Goal: Navigation & Orientation: Find specific page/section

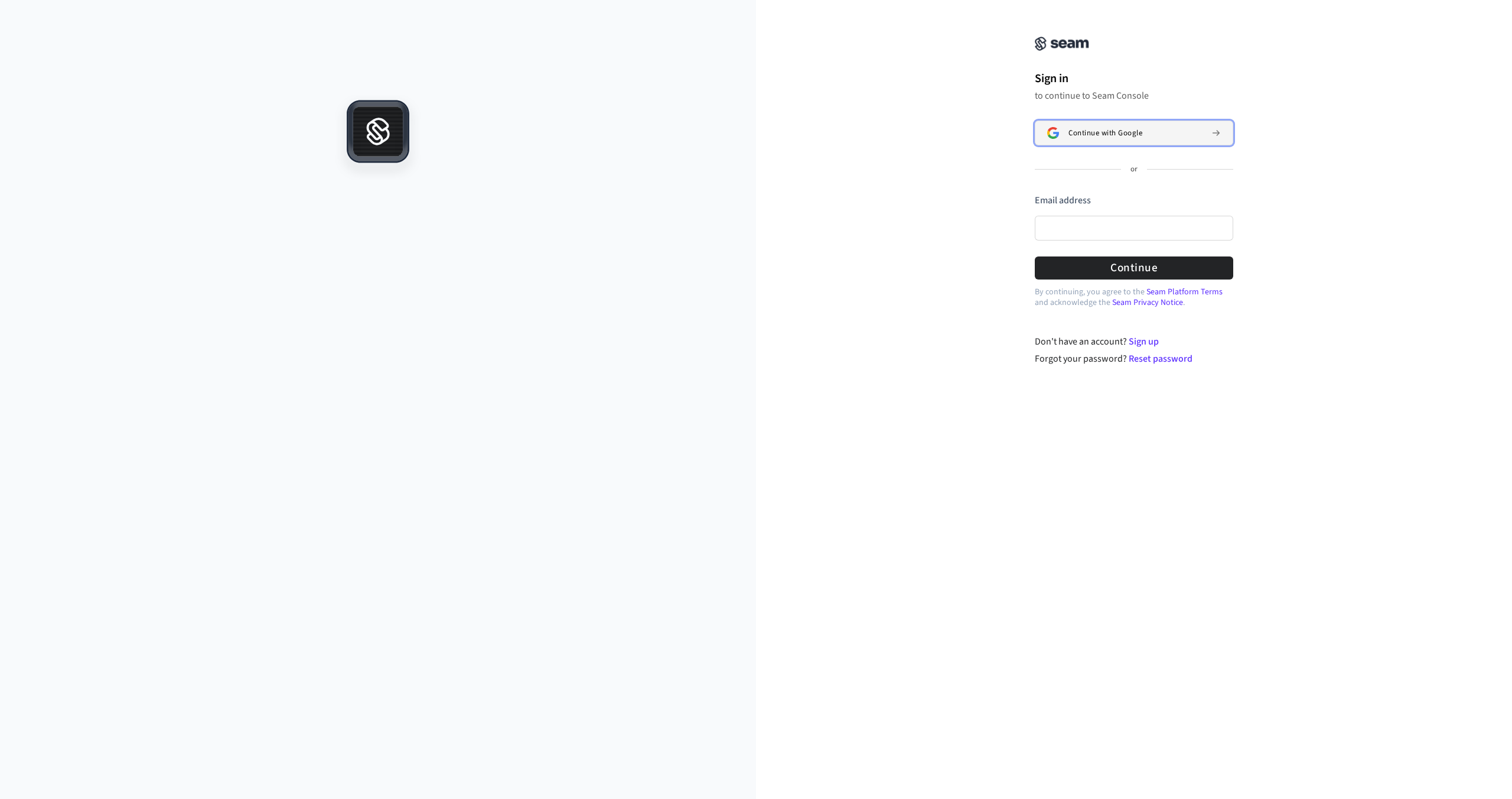
click at [1089, 139] on button "Continue with Google" at bounding box center [1134, 133] width 198 height 25
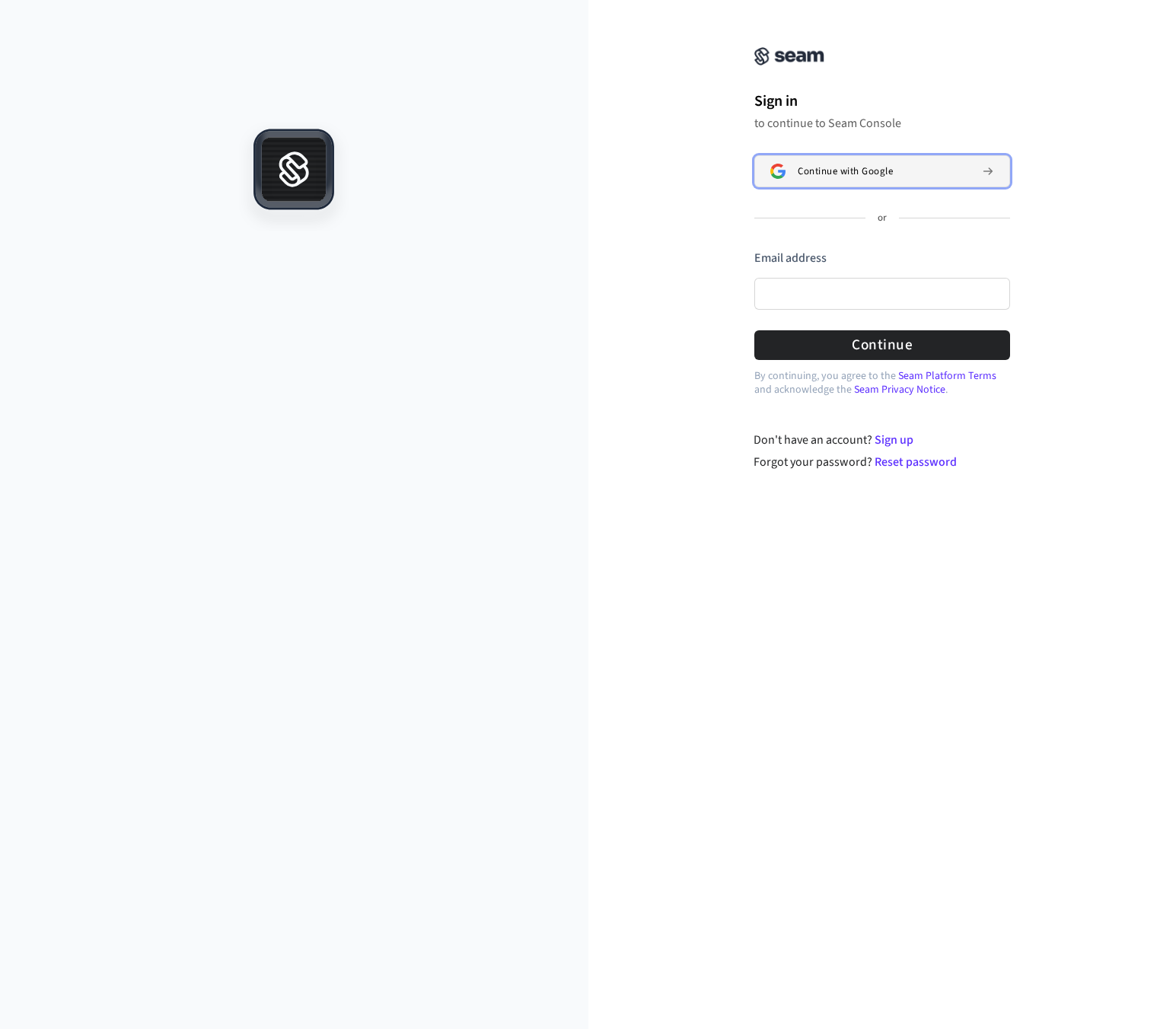
click at [863, 165] on span "Continue with Google" at bounding box center [846, 170] width 96 height 12
click at [795, 165] on button "Continue with Google" at bounding box center [881, 171] width 256 height 32
click at [845, 177] on span "Continue with Google" at bounding box center [846, 170] width 96 height 12
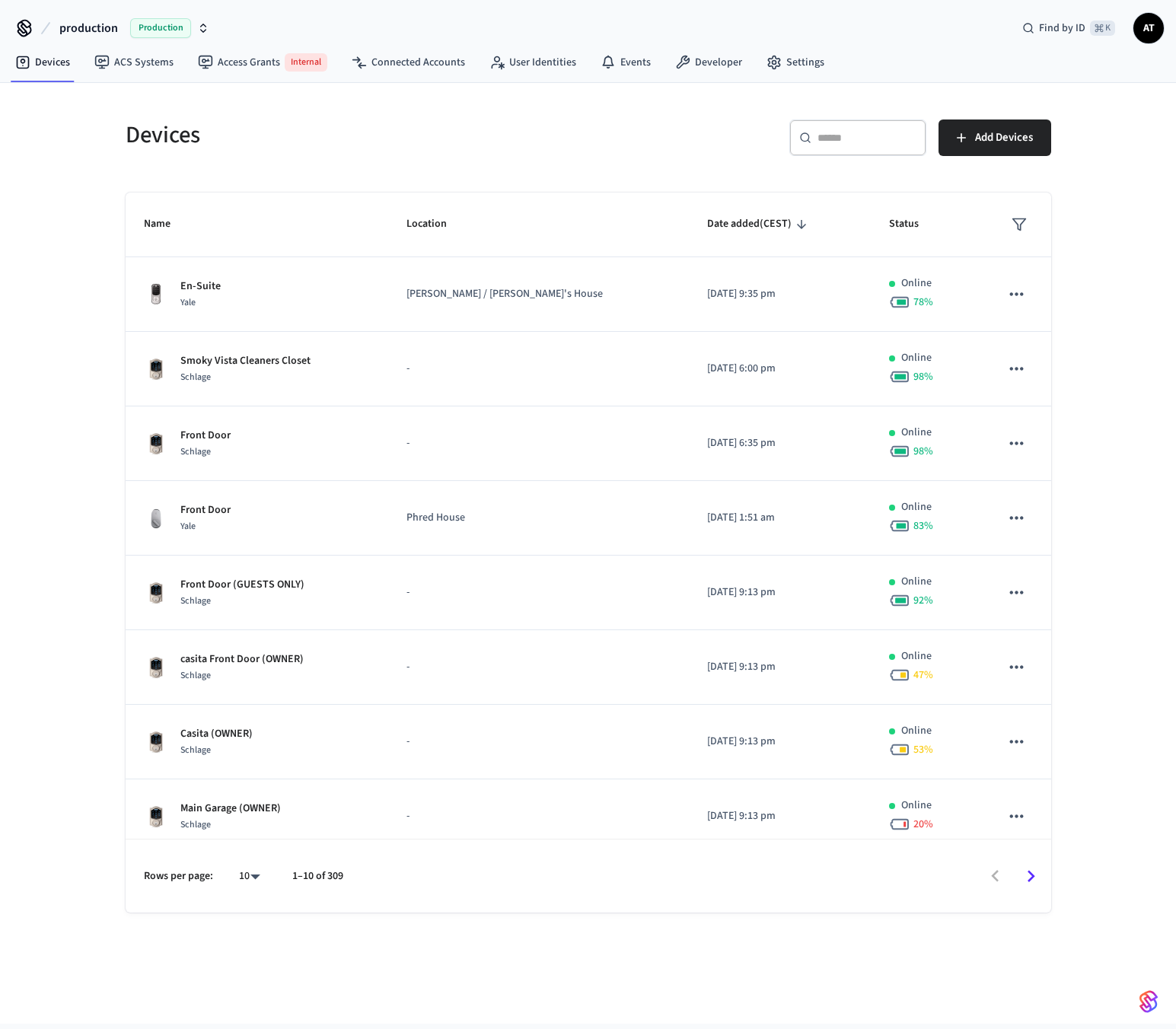
click at [112, 32] on span "production" at bounding box center [89, 28] width 59 height 18
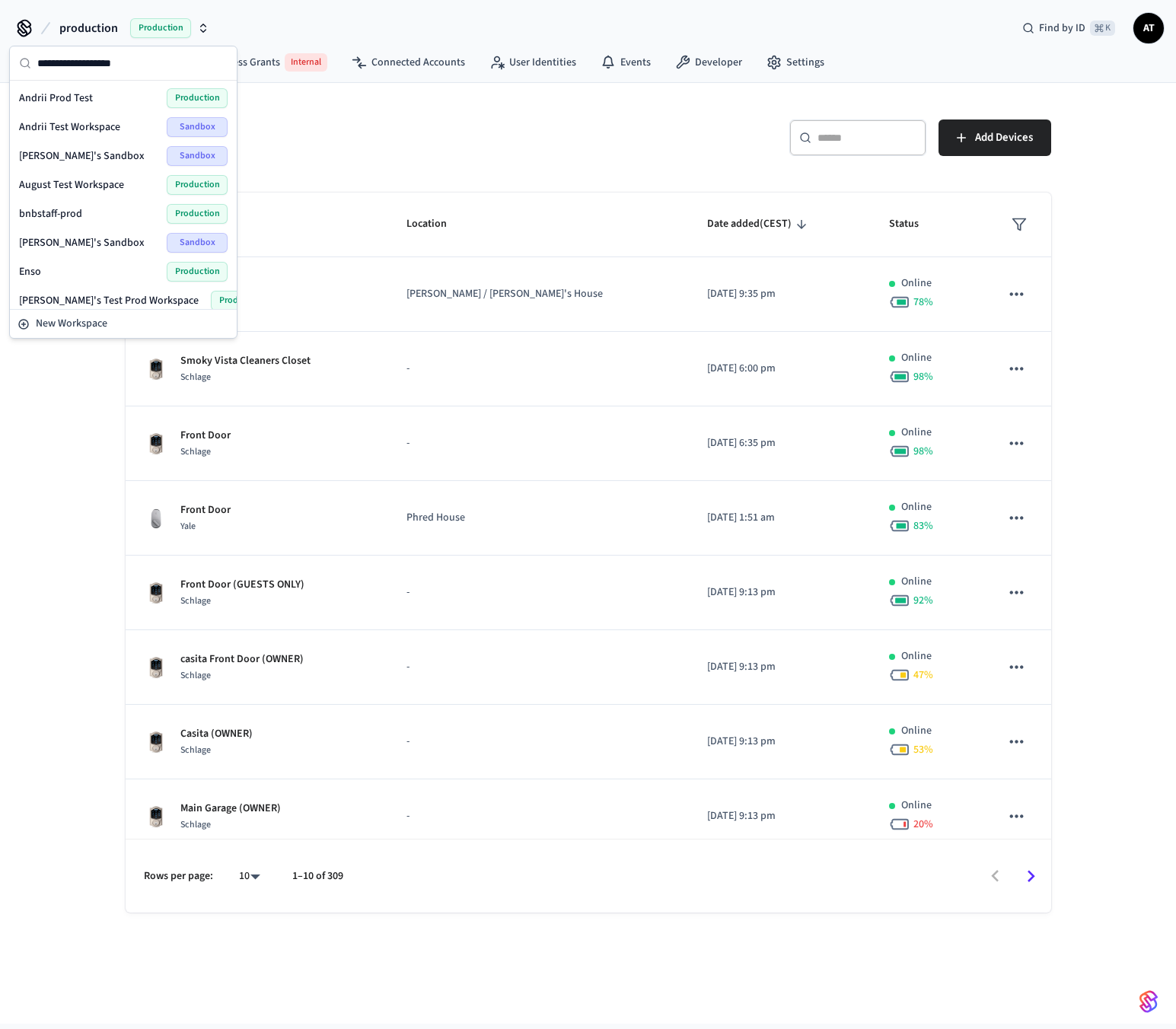
click at [109, 30] on span "production" at bounding box center [89, 28] width 59 height 18
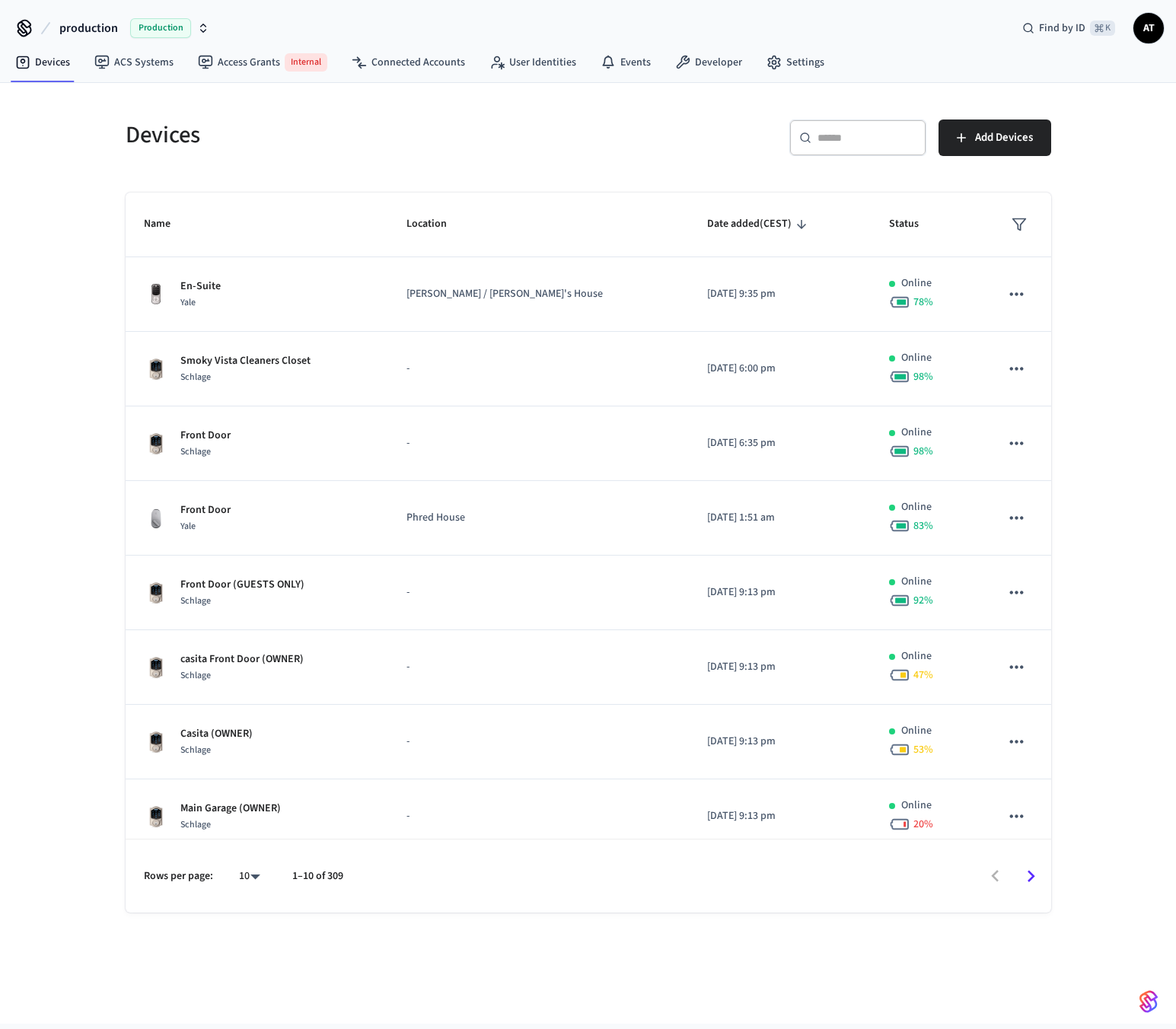
click at [109, 30] on span "production" at bounding box center [89, 28] width 59 height 18
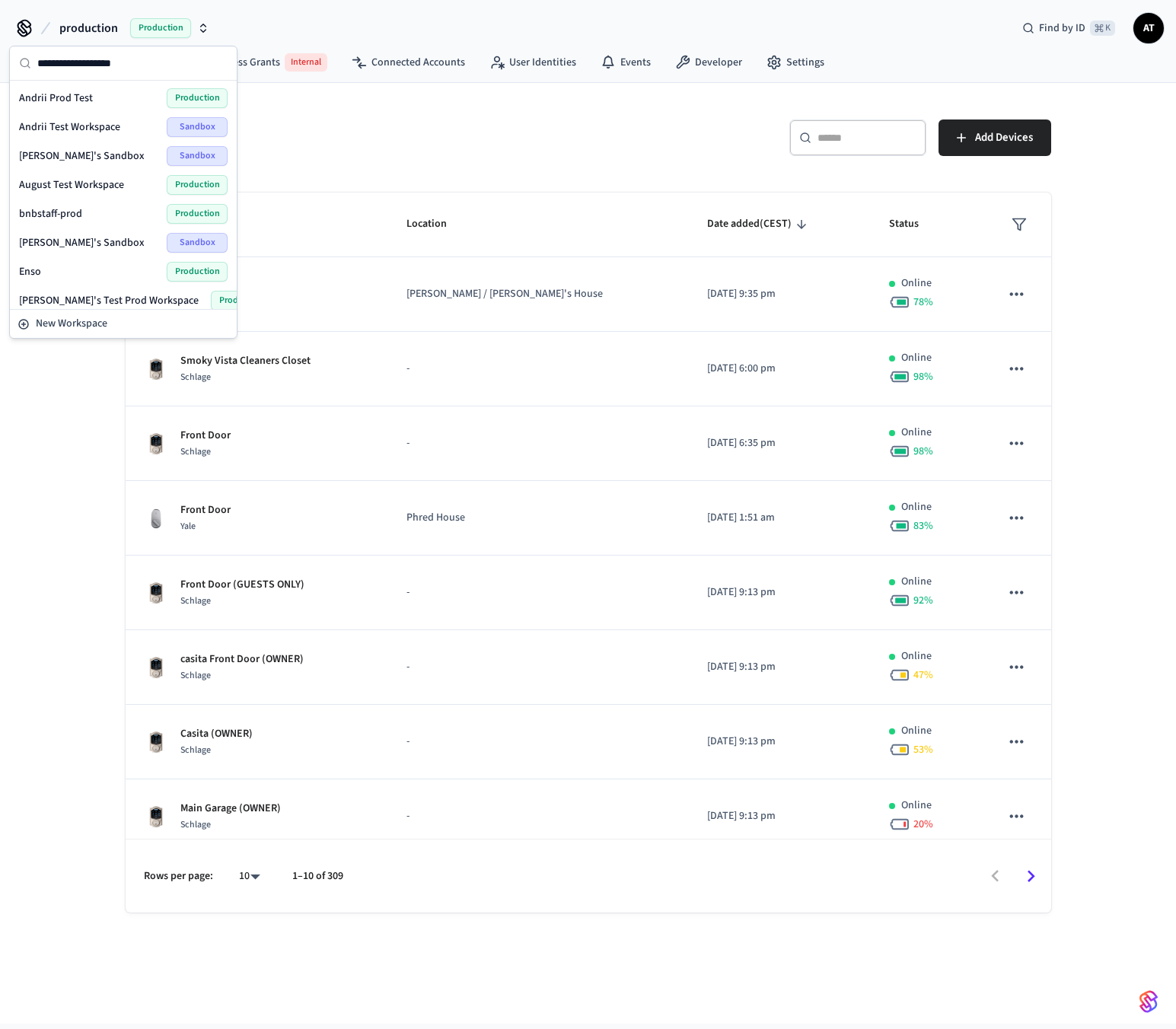
click at [107, 92] on div "Andrii Prod Test Production" at bounding box center [123, 98] width 209 height 20
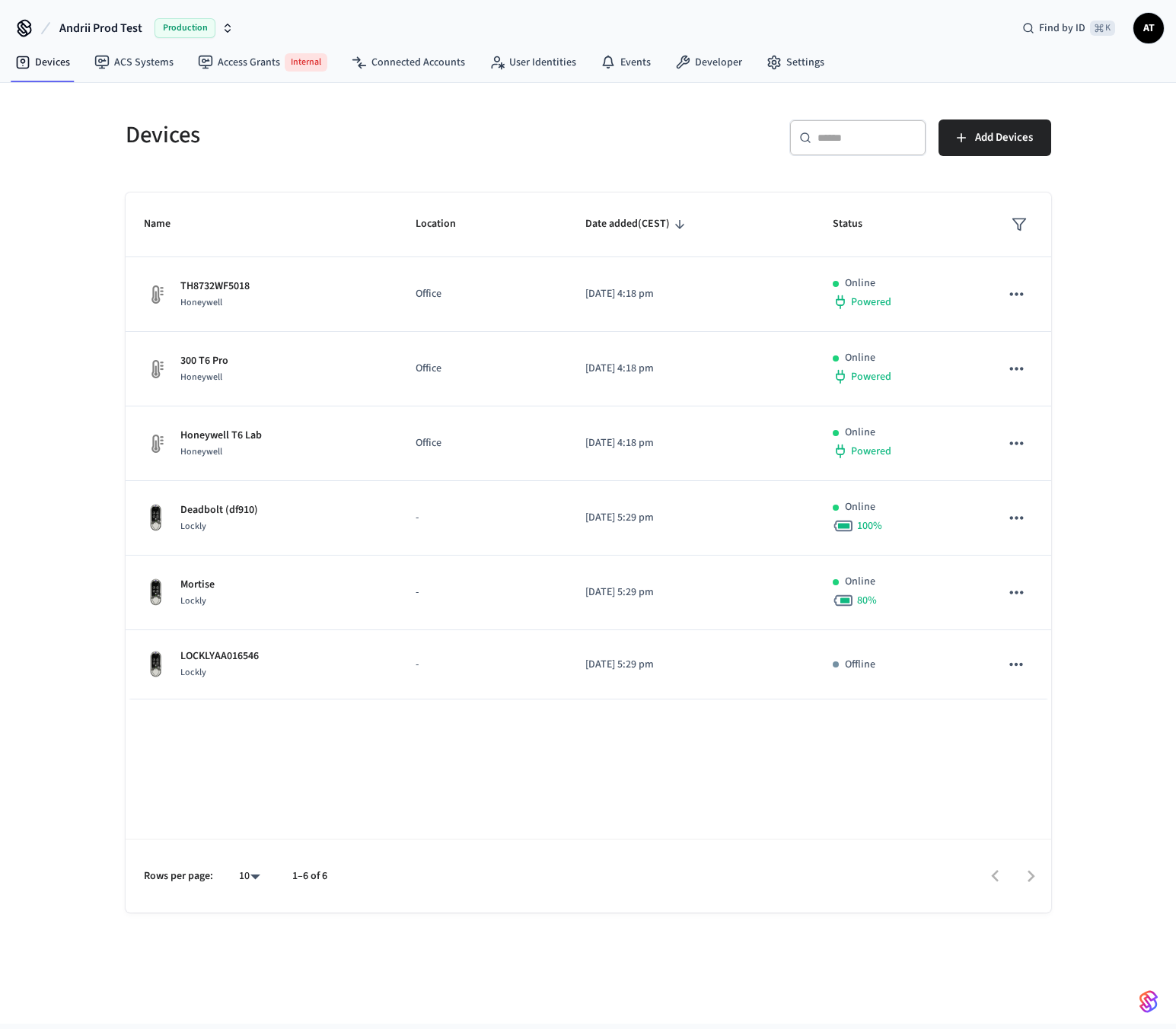
click at [117, 36] on span "Andrii Prod Test" at bounding box center [101, 28] width 83 height 18
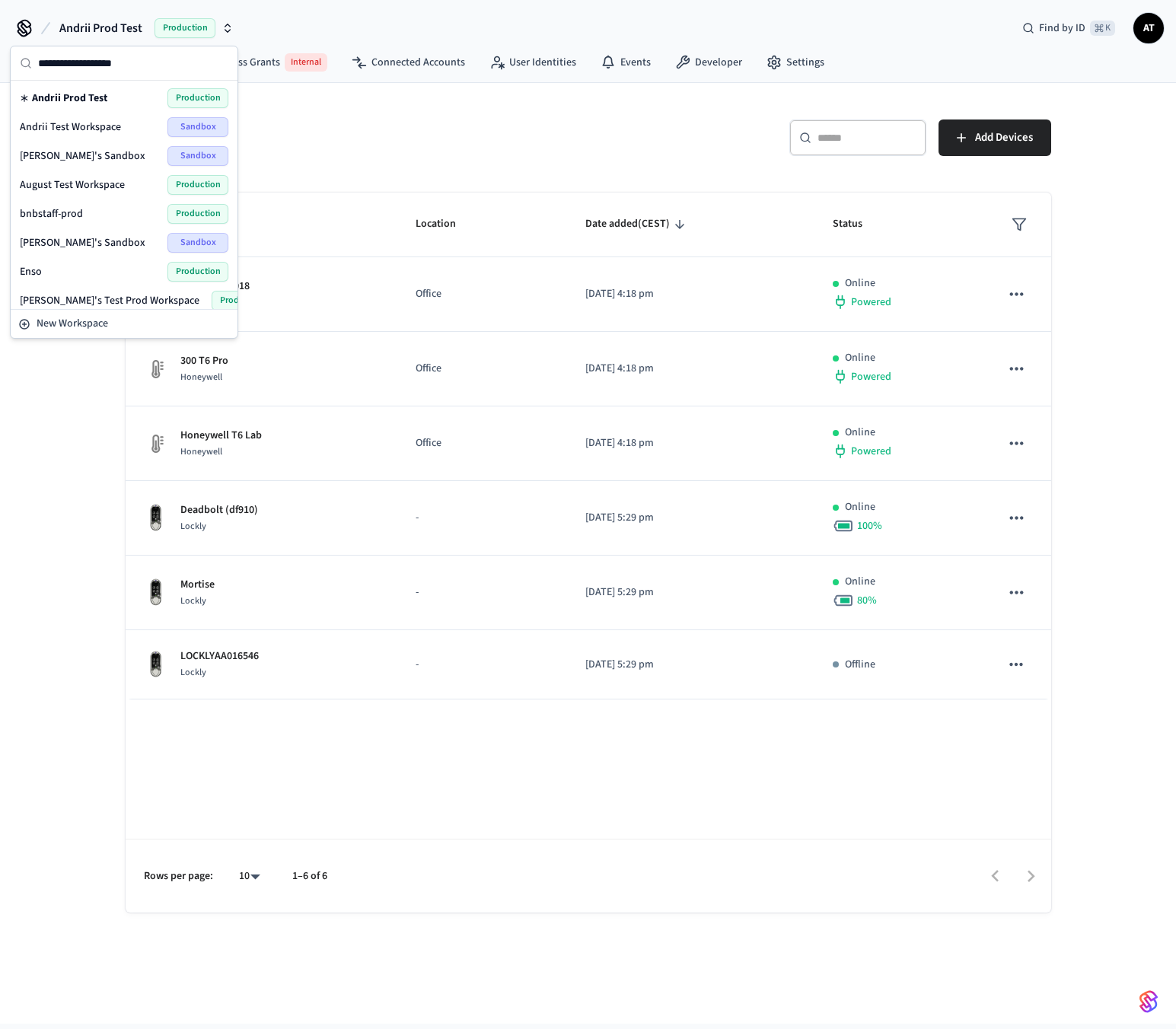
click at [104, 131] on span "Andrii Test Workspace" at bounding box center [70, 127] width 101 height 15
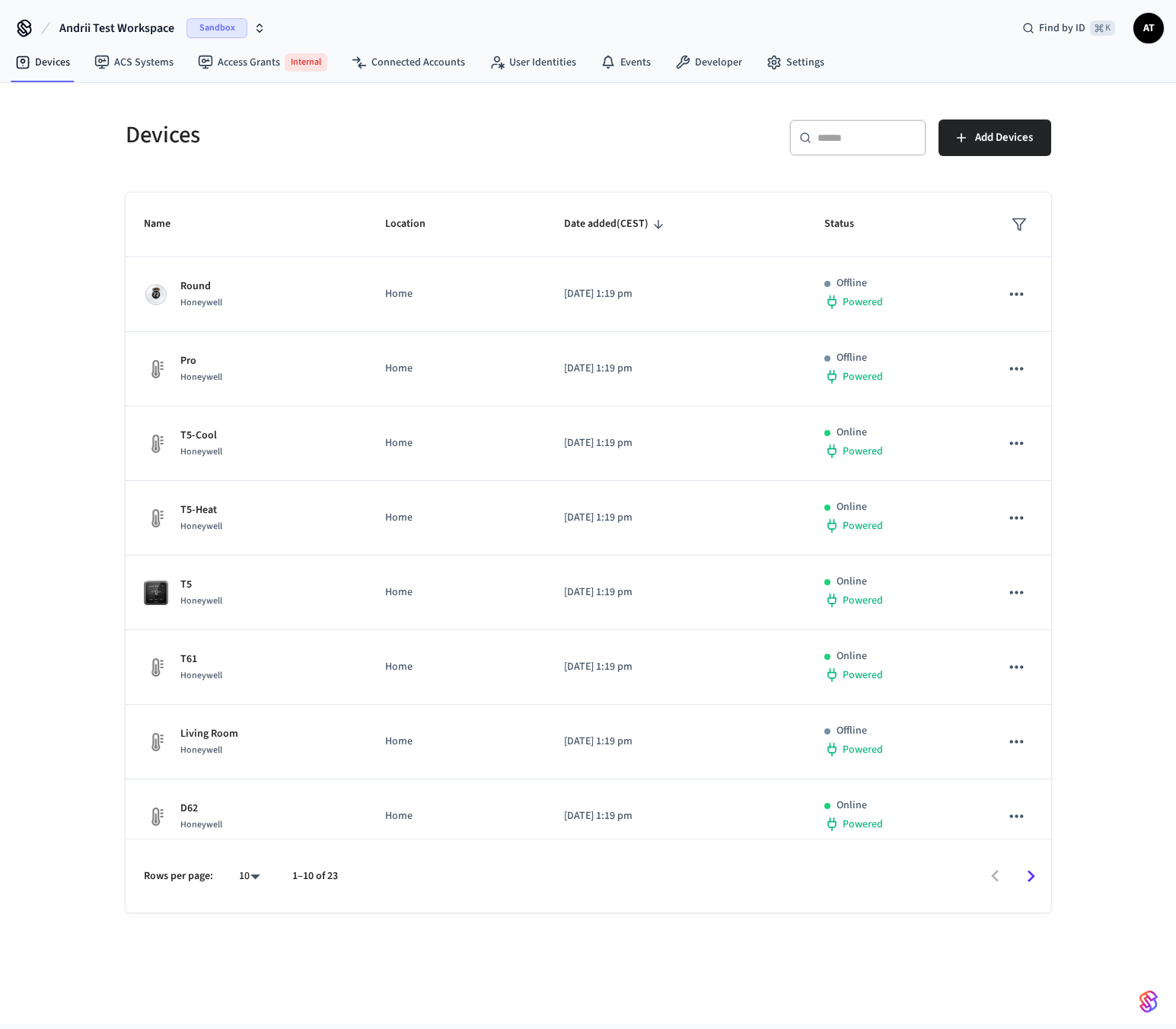
click at [121, 33] on span "Andrii Test Workspace" at bounding box center [117, 28] width 115 height 18
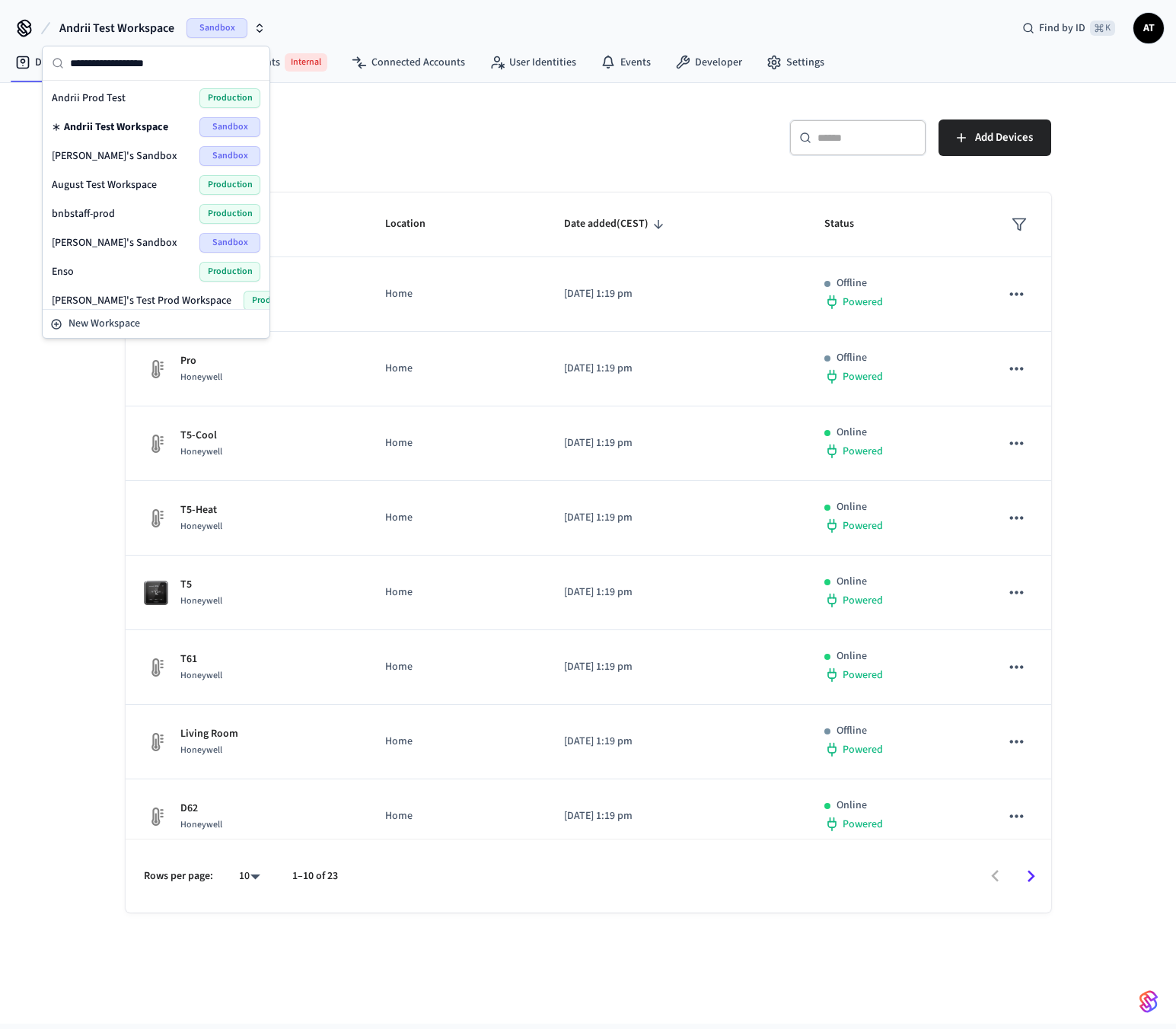
click at [112, 161] on span "Andrii's Sandbox" at bounding box center [115, 155] width 126 height 15
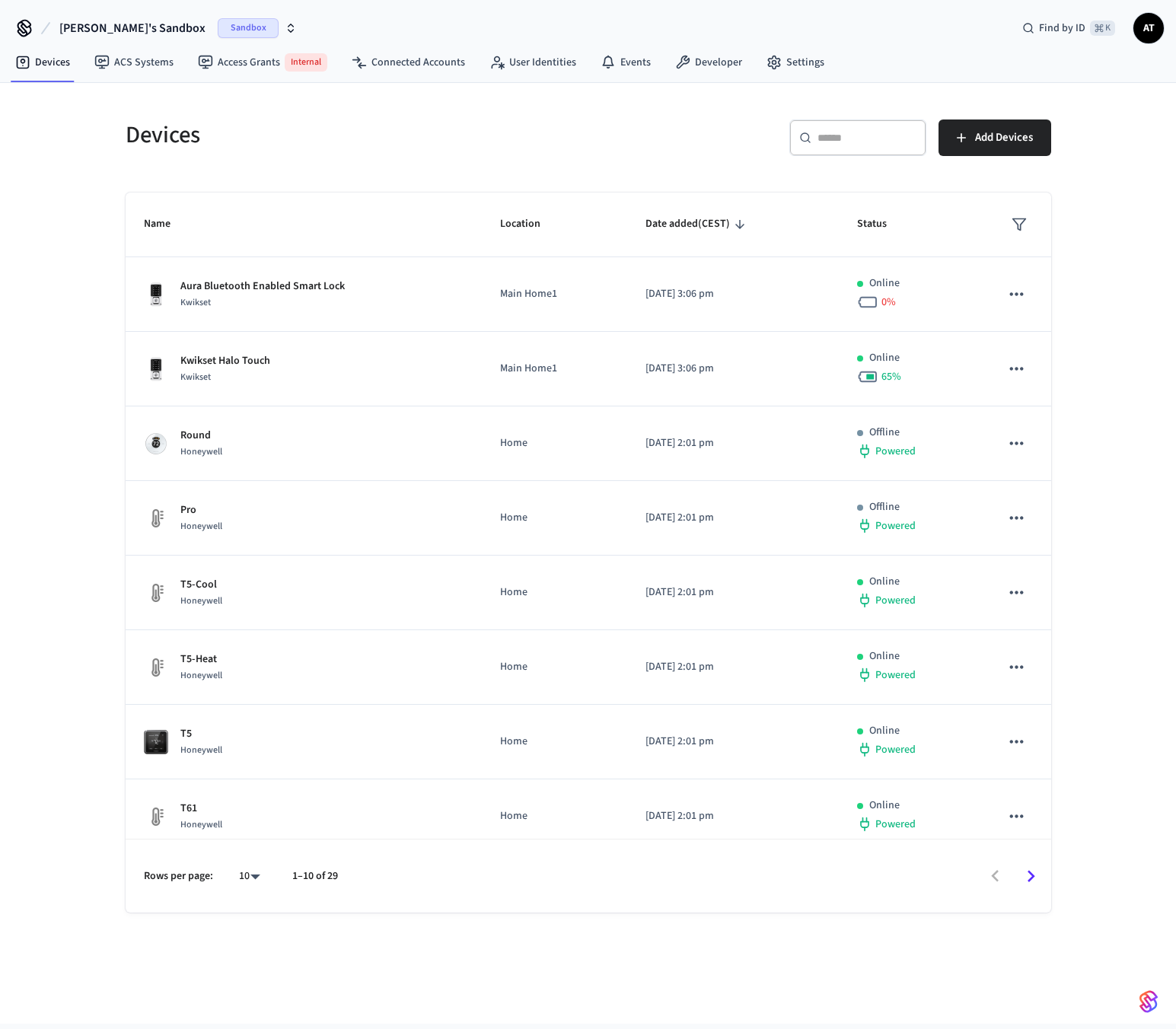
click at [139, 26] on span "Andrii's Sandbox" at bounding box center [133, 28] width 147 height 18
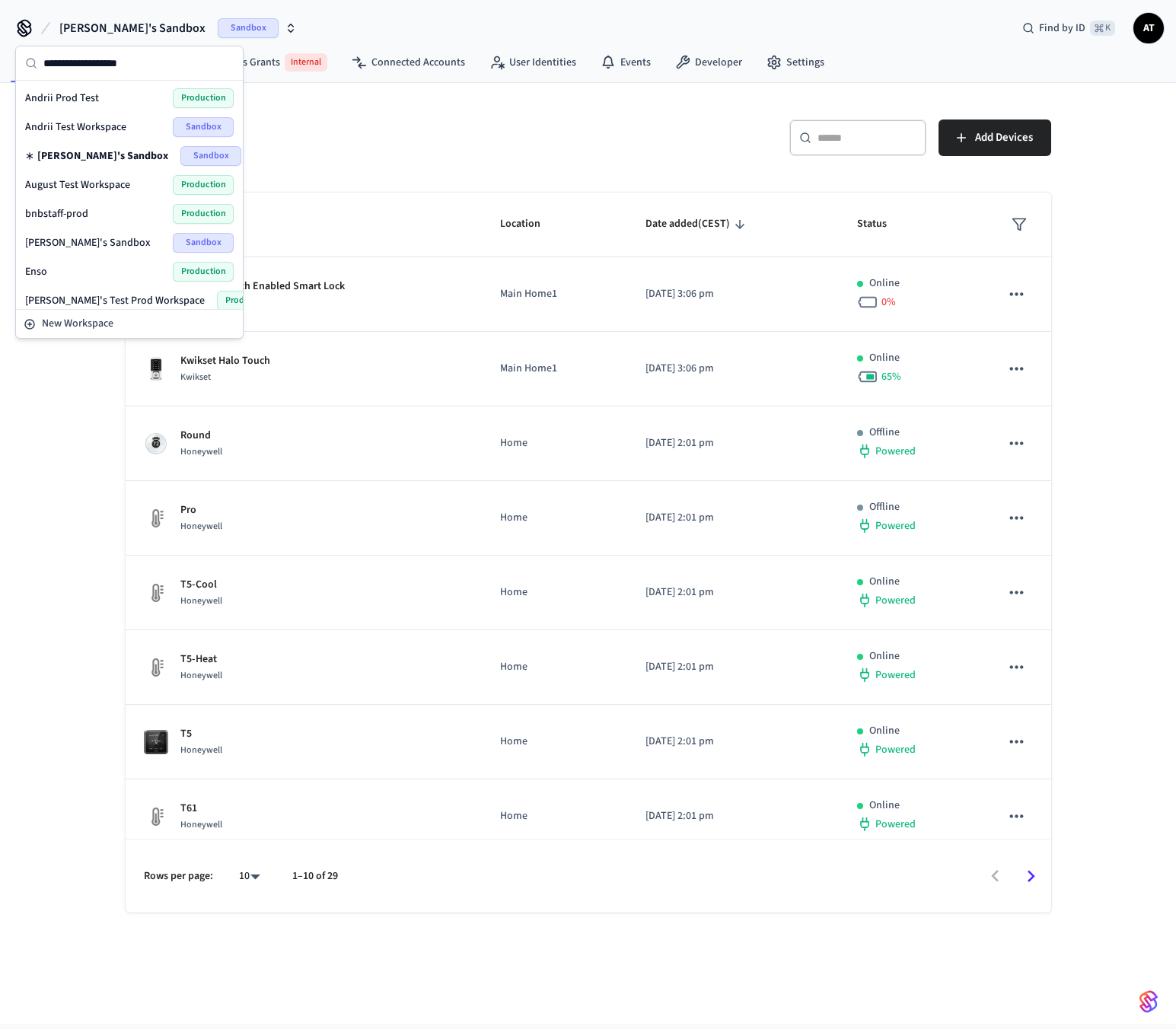
click at [127, 99] on div "Andrii Prod Test Production" at bounding box center [130, 98] width 209 height 20
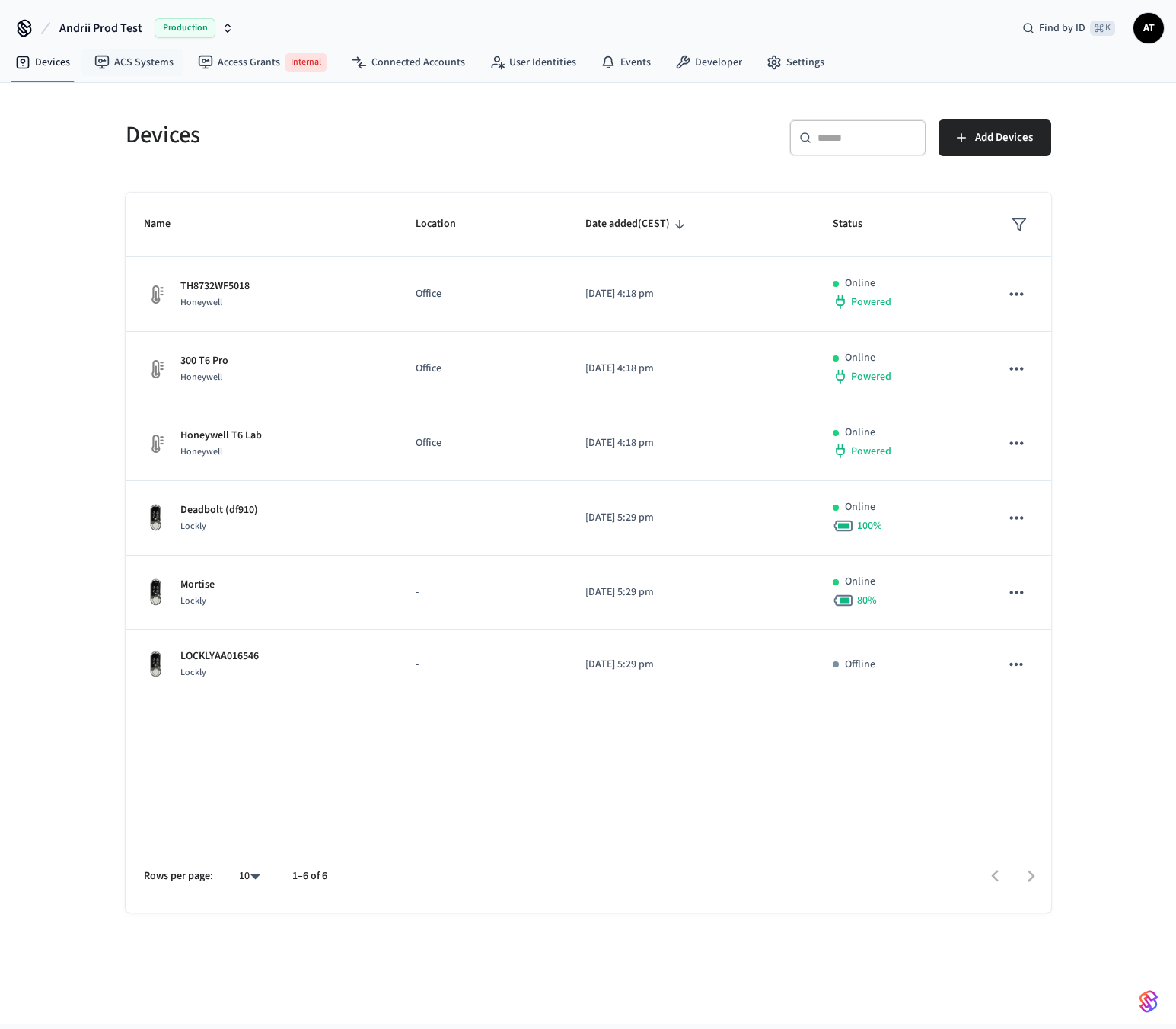
click at [130, 35] on span "Andrii Prod Test" at bounding box center [101, 28] width 83 height 18
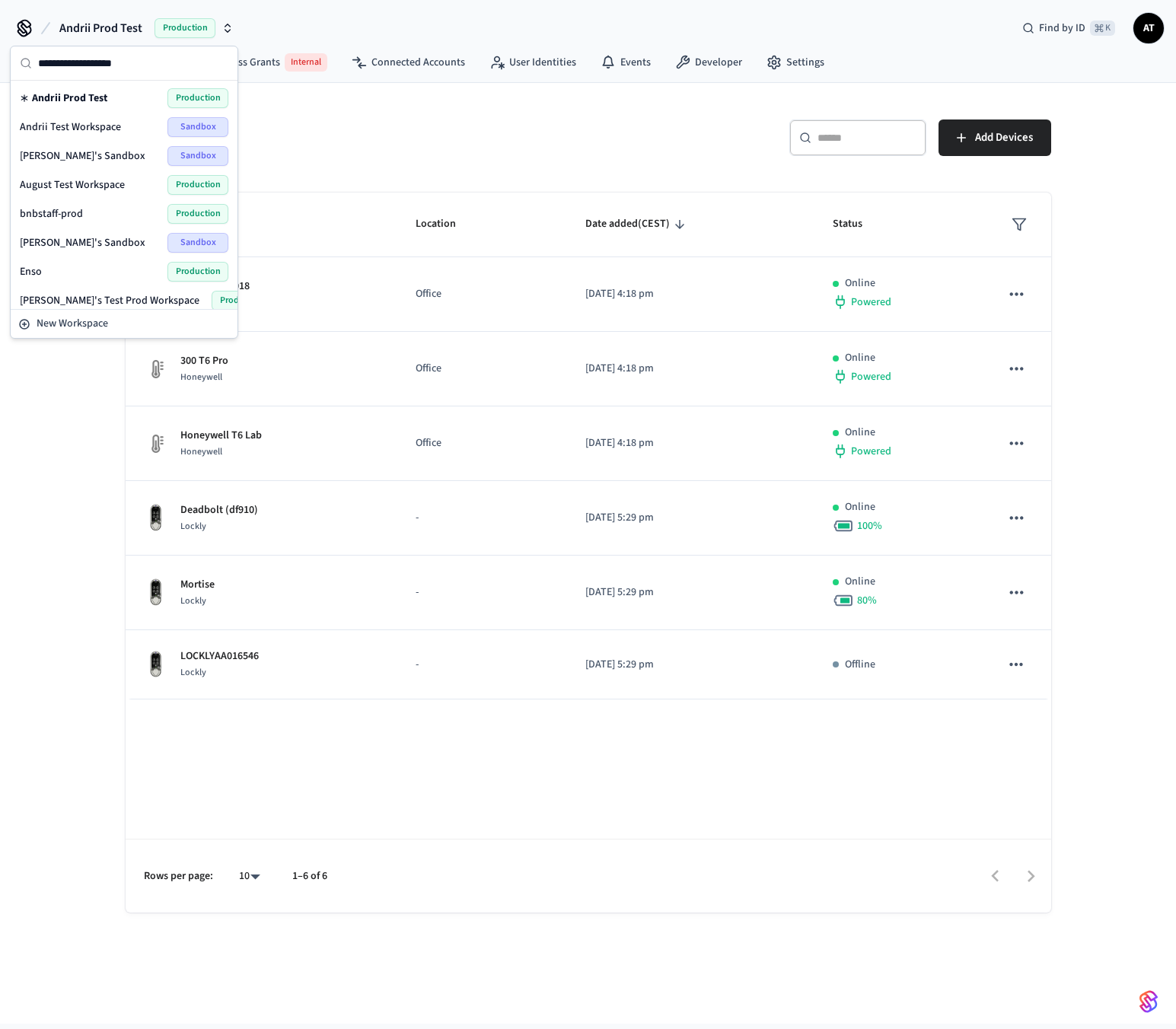
click at [106, 252] on div "Deborah's Sandbox Sandbox" at bounding box center [123, 243] width 221 height 29
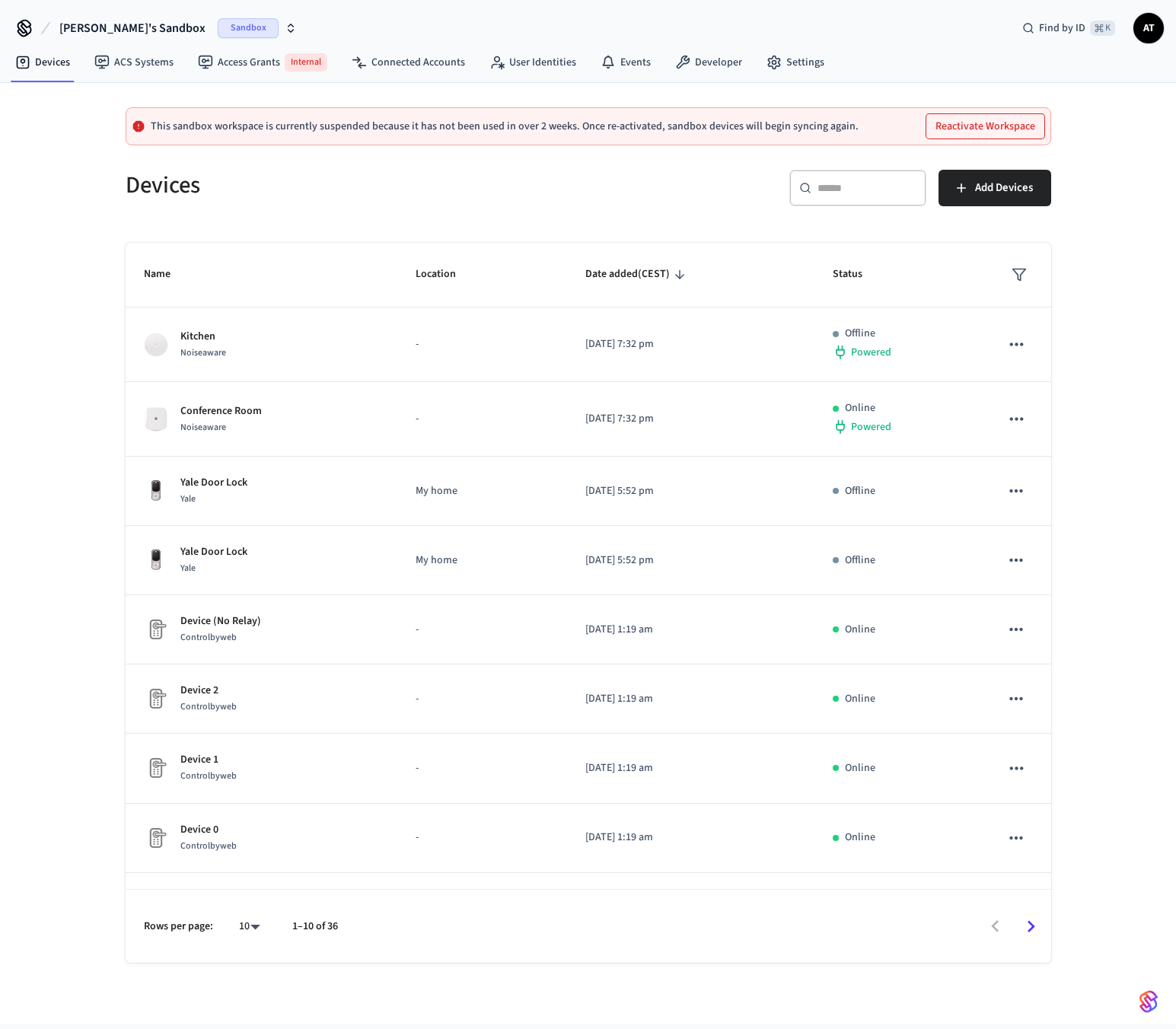
click at [131, 23] on span "Deborah's Sandbox" at bounding box center [133, 28] width 147 height 18
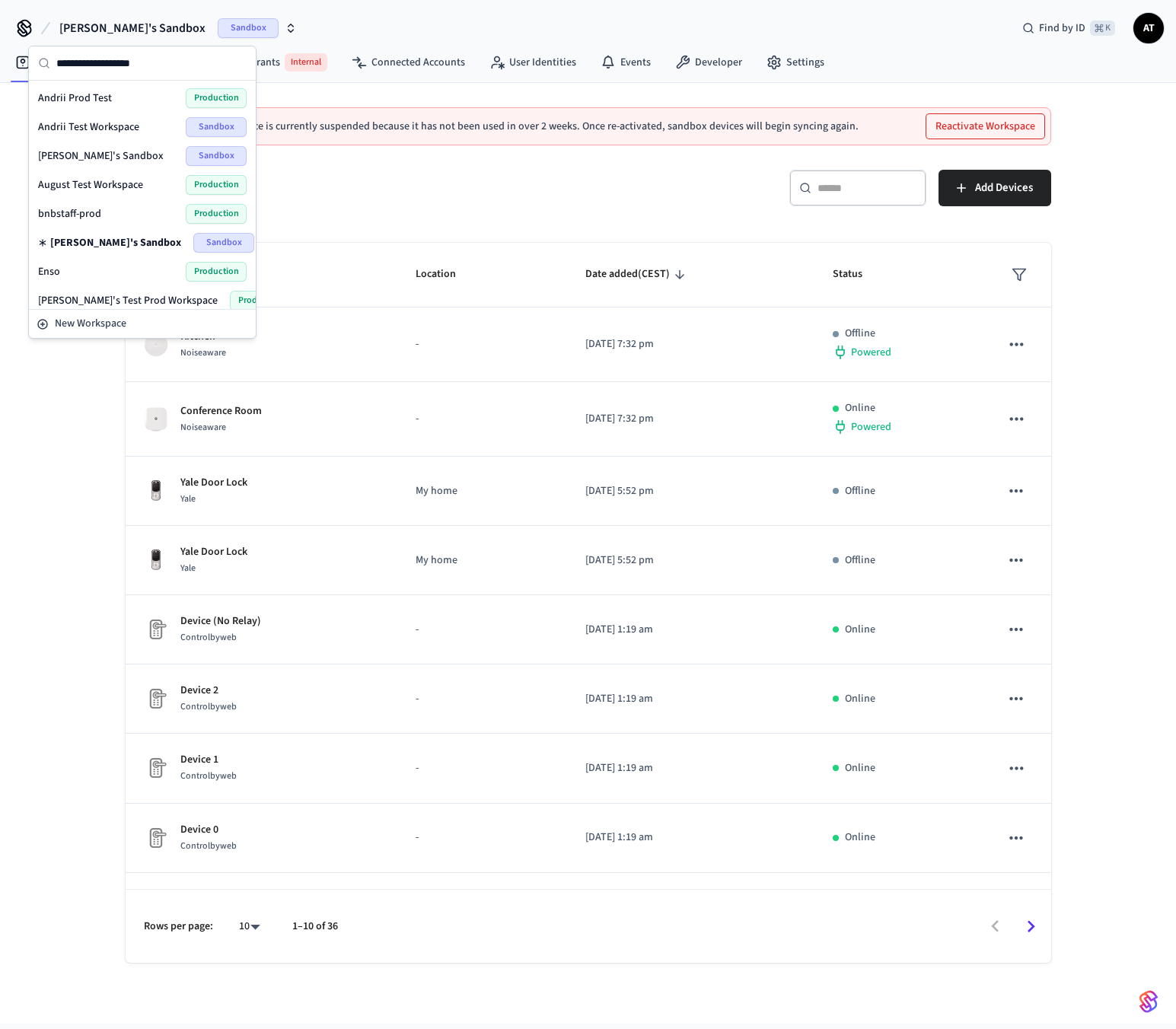
click at [100, 212] on div "bnbstaff-prod Production" at bounding box center [143, 213] width 209 height 20
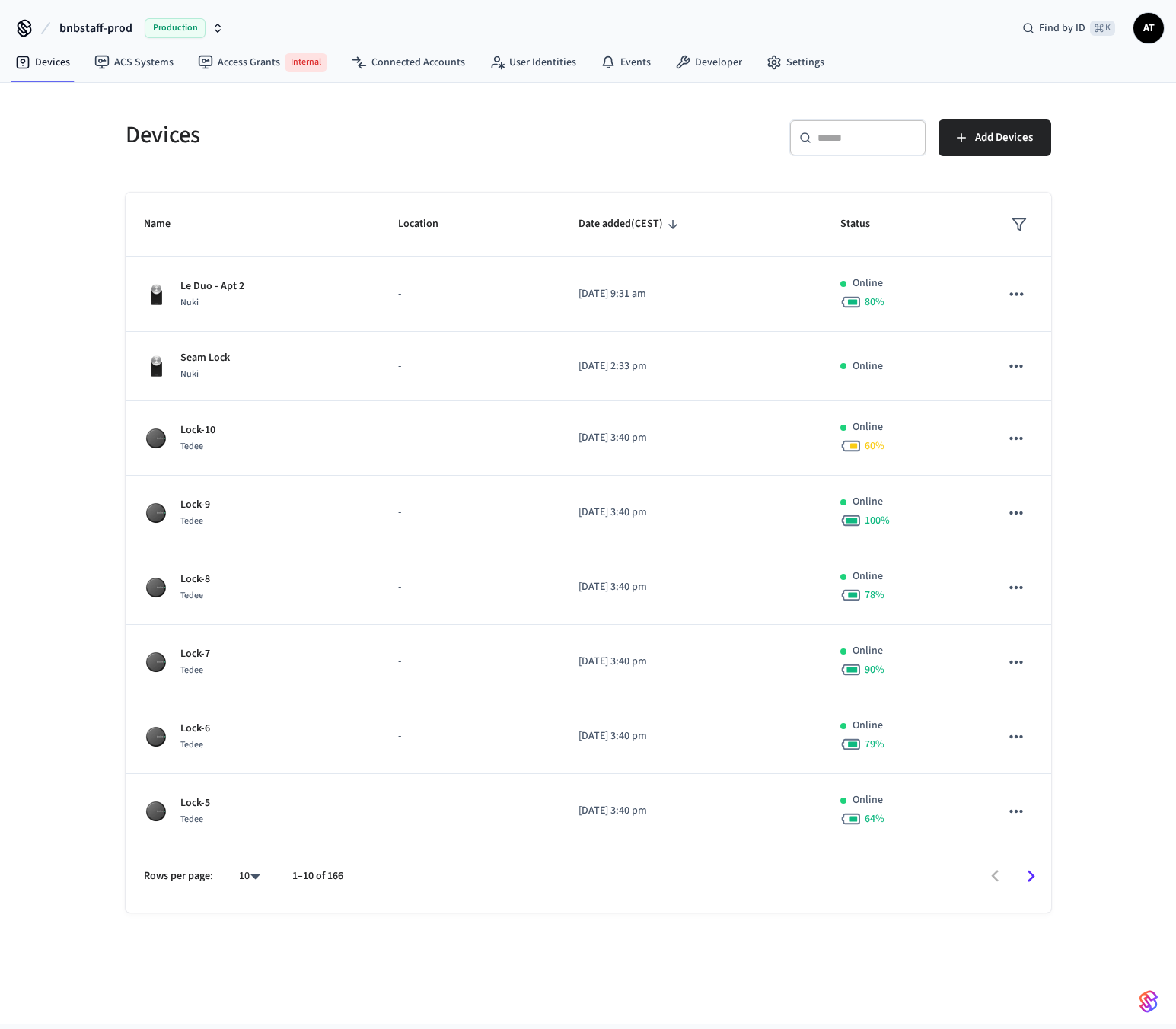
click at [131, 24] on span "bnbstaff-prod" at bounding box center [96, 28] width 73 height 18
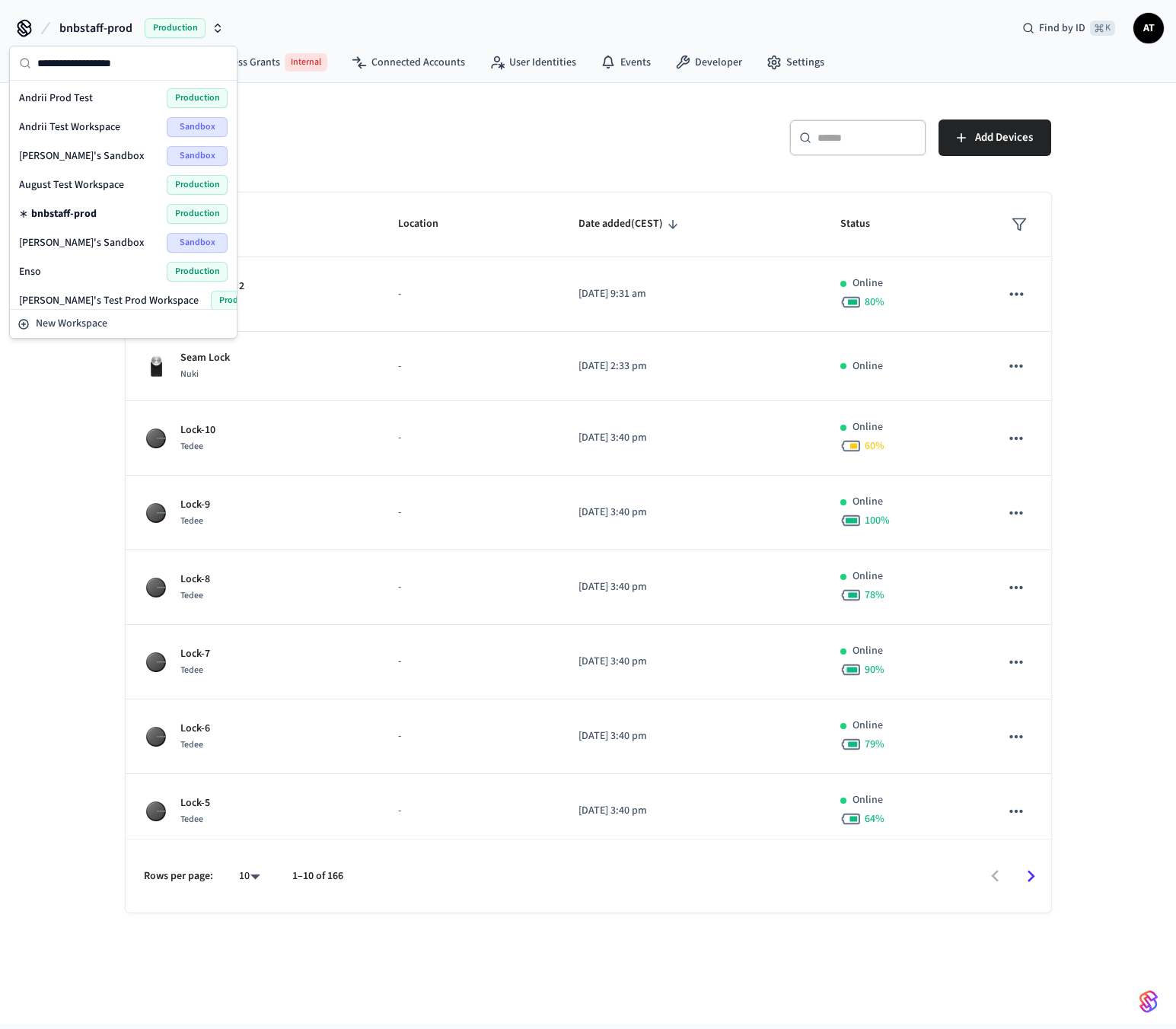
click at [113, 181] on span "August Test Workspace" at bounding box center [72, 185] width 105 height 15
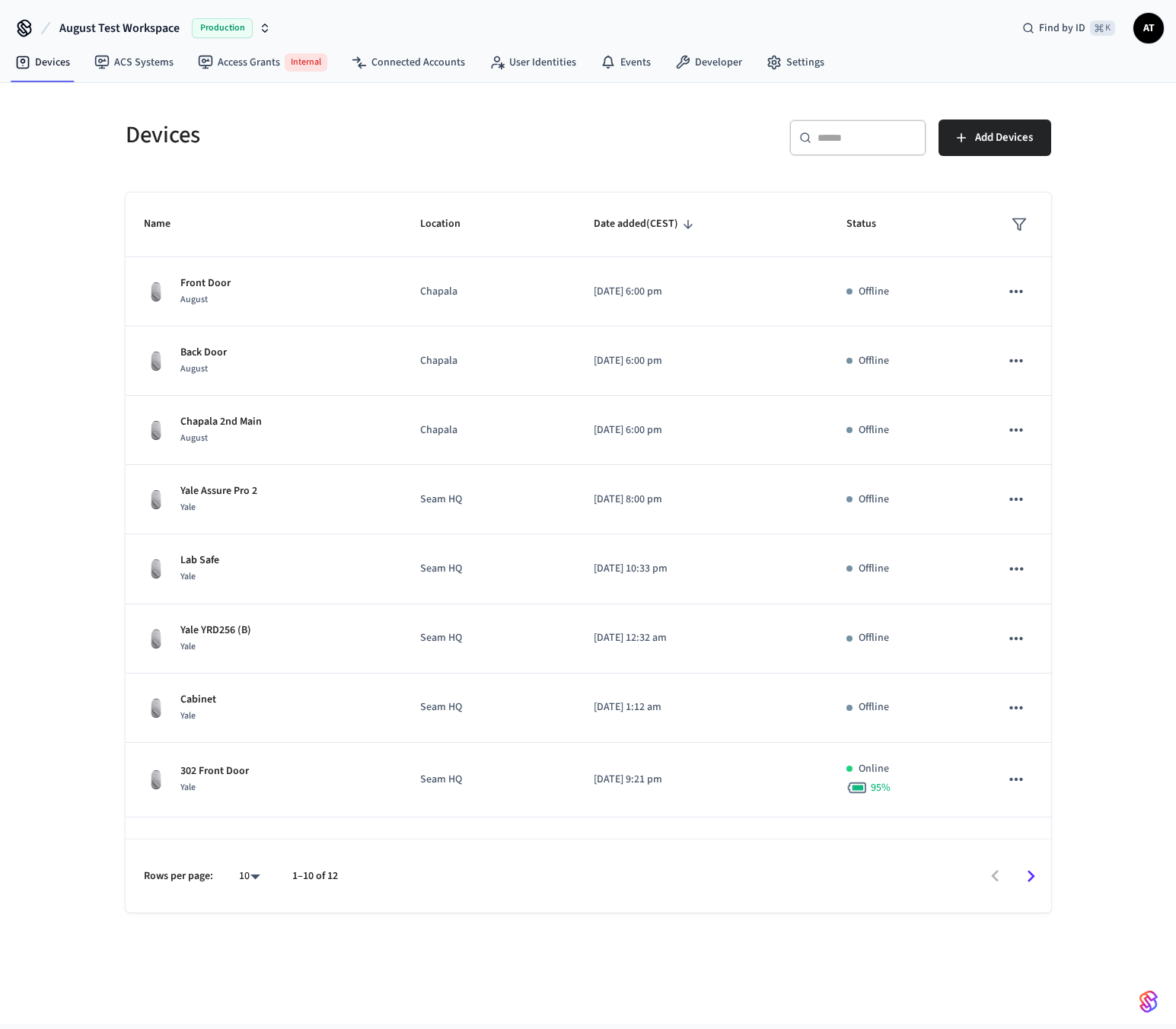
click at [127, 21] on span "August Test Workspace" at bounding box center [119, 28] width 120 height 18
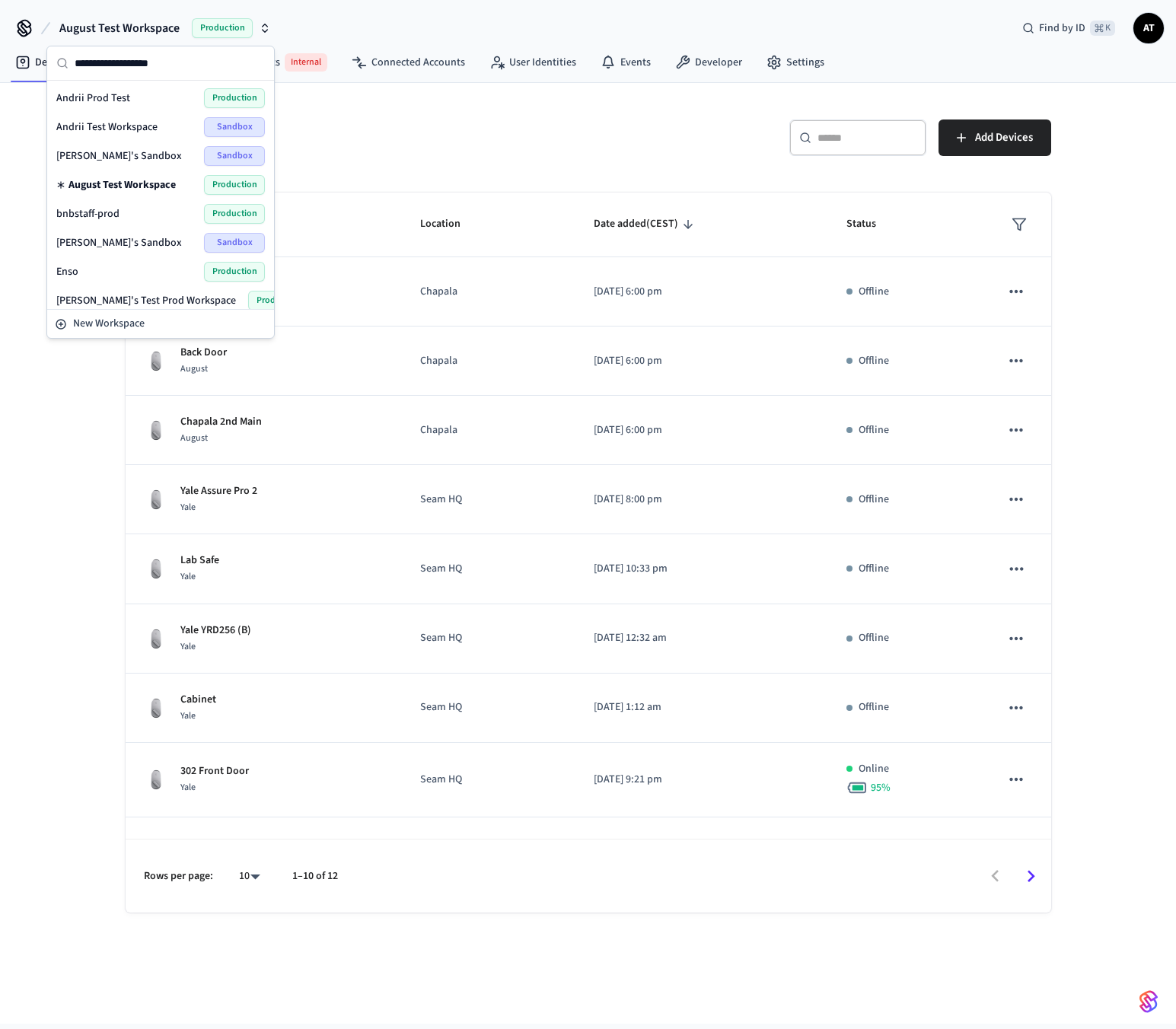
click at [120, 160] on span "Andrii's Sandbox" at bounding box center [119, 155] width 126 height 15
